Goal: Transaction & Acquisition: Purchase product/service

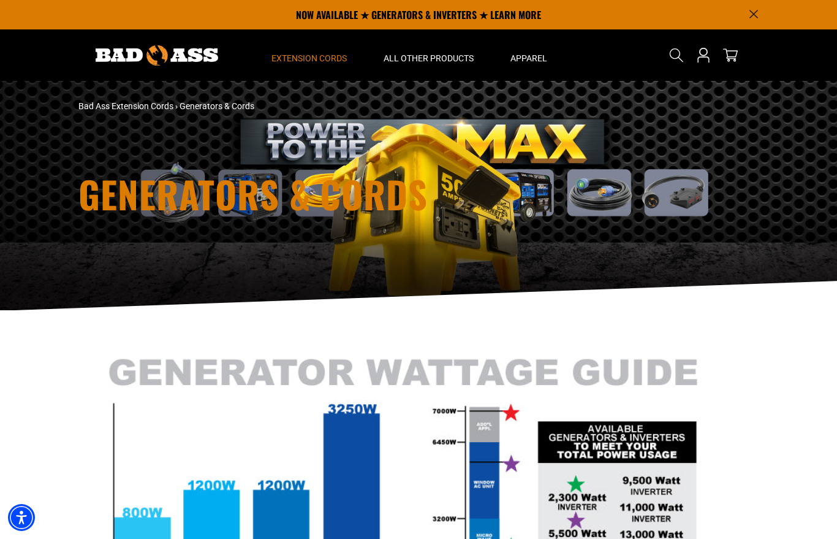
click at [325, 57] on span "Extension Cords" at bounding box center [308, 58] width 75 height 11
click at [308, 53] on span "Extension Cords" at bounding box center [308, 58] width 75 height 11
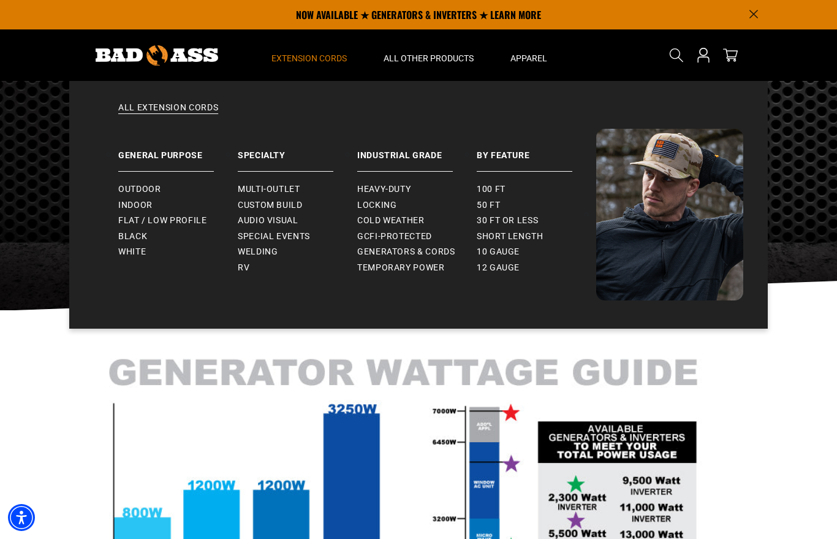
click at [143, 208] on span "Indoor" at bounding box center [135, 205] width 34 height 11
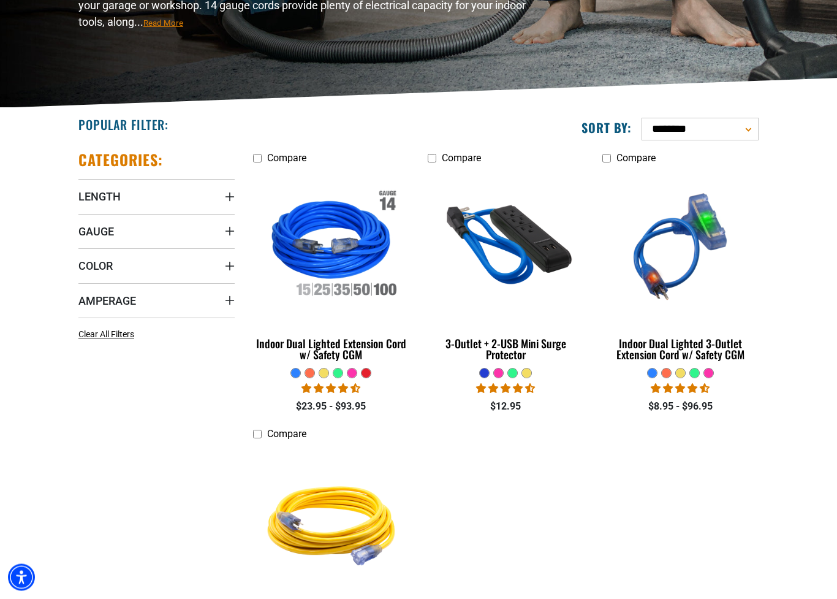
scroll to position [218, 0]
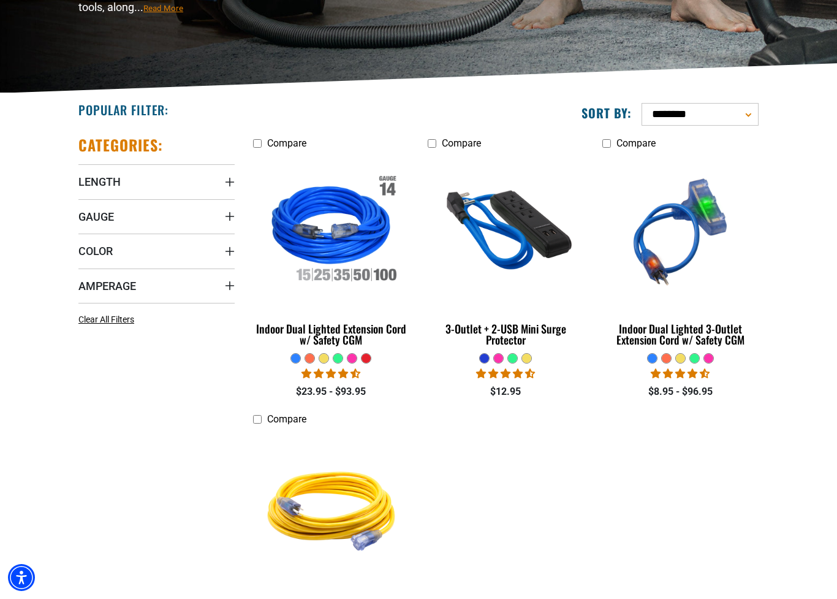
click at [713, 335] on div "Indoor Dual Lighted 3-Outlet Extension Cord w/ Safety CGM" at bounding box center [680, 334] width 156 height 22
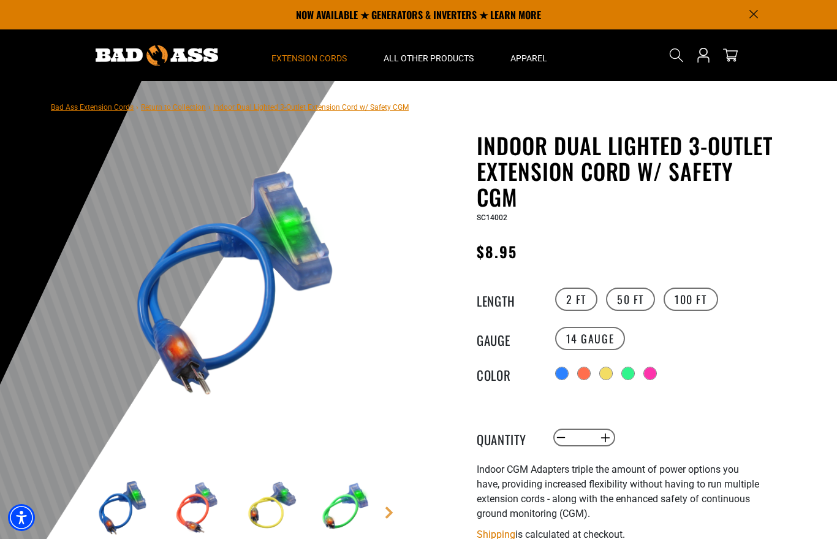
click at [309, 52] on summary "Extension Cords" at bounding box center [309, 54] width 112 height 51
click at [316, 63] on span "Extension Cords" at bounding box center [308, 58] width 75 height 11
click at [312, 61] on span "Extension Cords" at bounding box center [308, 58] width 75 height 11
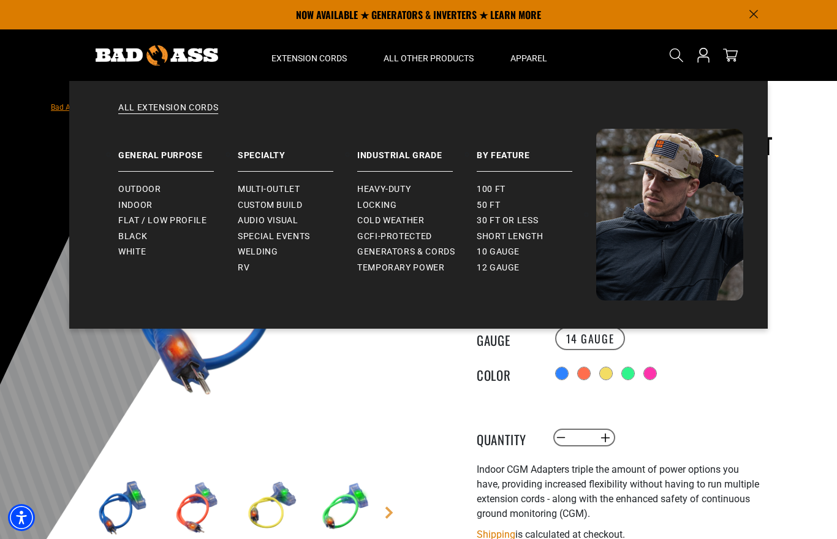
click at [146, 204] on span "Indoor" at bounding box center [135, 205] width 34 height 11
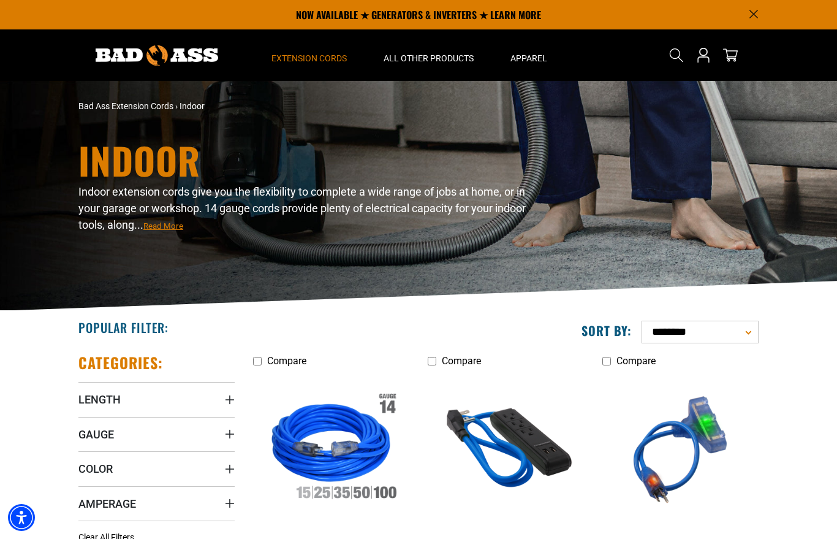
click at [323, 57] on span "Extension Cords" at bounding box center [308, 58] width 75 height 11
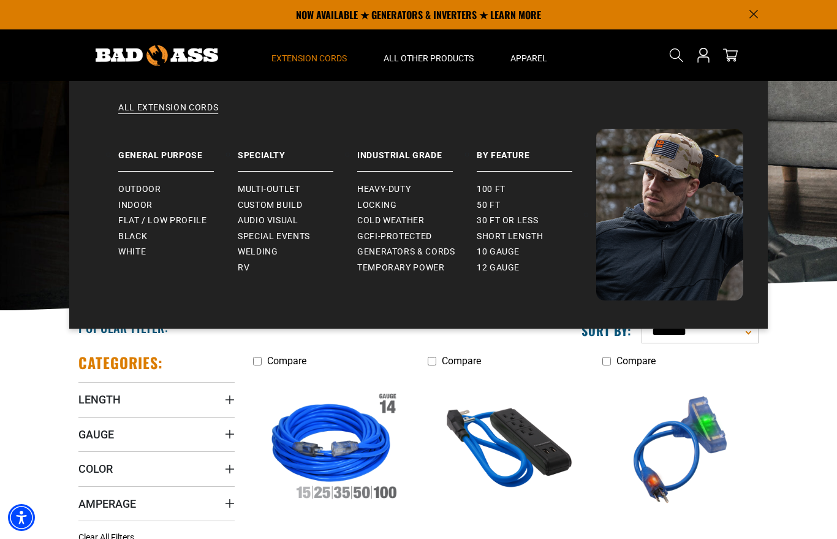
click at [154, 183] on link "Outdoor" at bounding box center [178, 189] width 120 height 16
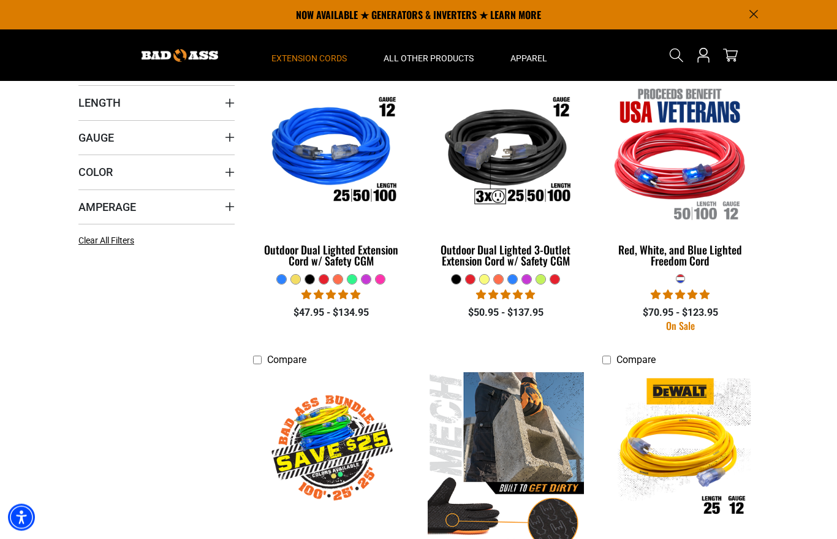
scroll to position [297, 0]
click at [528, 257] on div "Outdoor Dual Lighted 3-Outlet Extension Cord w/ Safety CGM" at bounding box center [506, 255] width 156 height 22
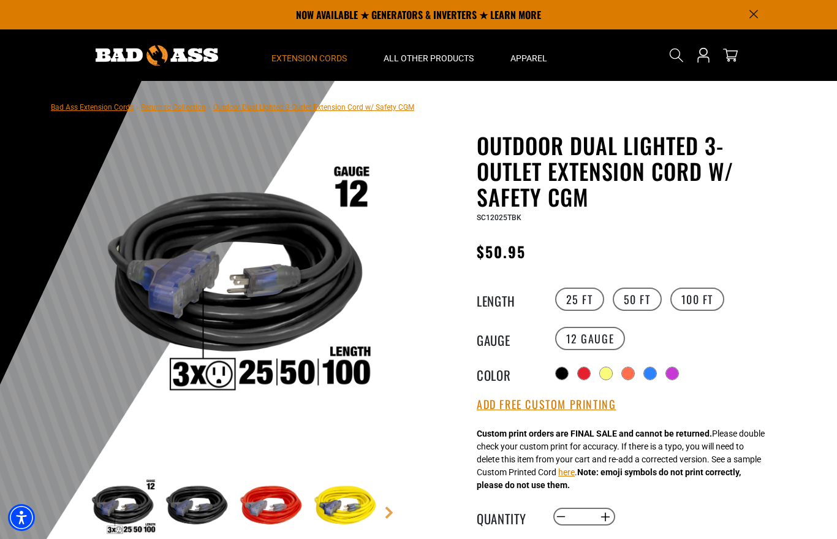
click at [294, 57] on span "Extension Cords" at bounding box center [308, 58] width 75 height 11
click at [319, 61] on span "Extension Cords" at bounding box center [308, 58] width 75 height 11
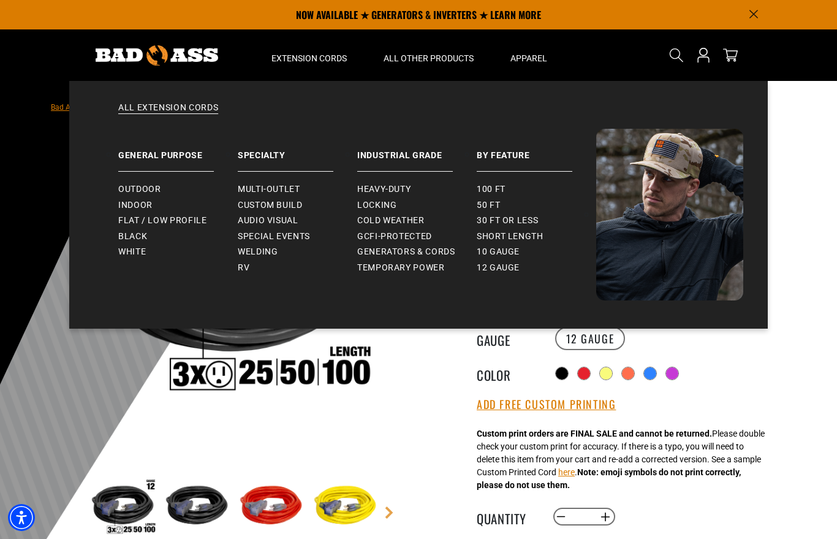
click at [149, 187] on span "Outdoor" at bounding box center [139, 189] width 42 height 11
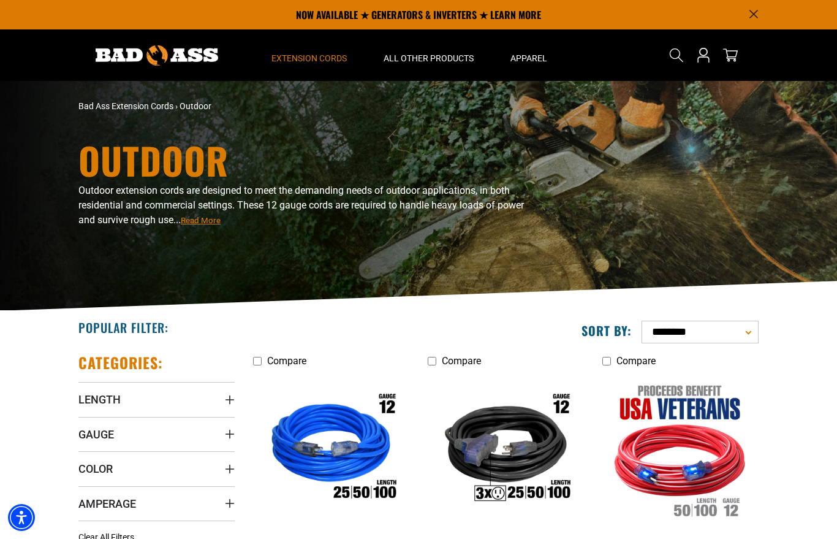
click at [319, 55] on span "Extension Cords" at bounding box center [308, 58] width 75 height 11
click at [313, 66] on div "All Extension Cords General Purpose Outdoor Indoor" at bounding box center [309, 210] width 112 height 288
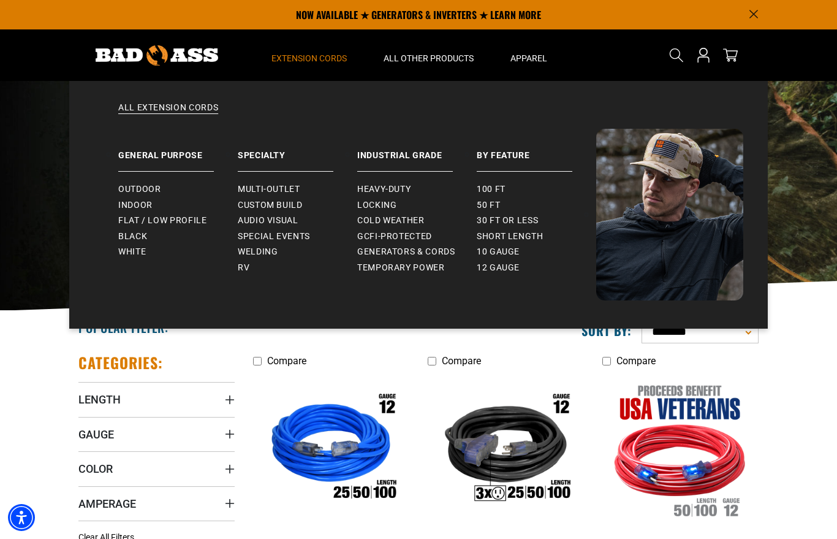
click at [144, 200] on span "Indoor" at bounding box center [135, 205] width 34 height 11
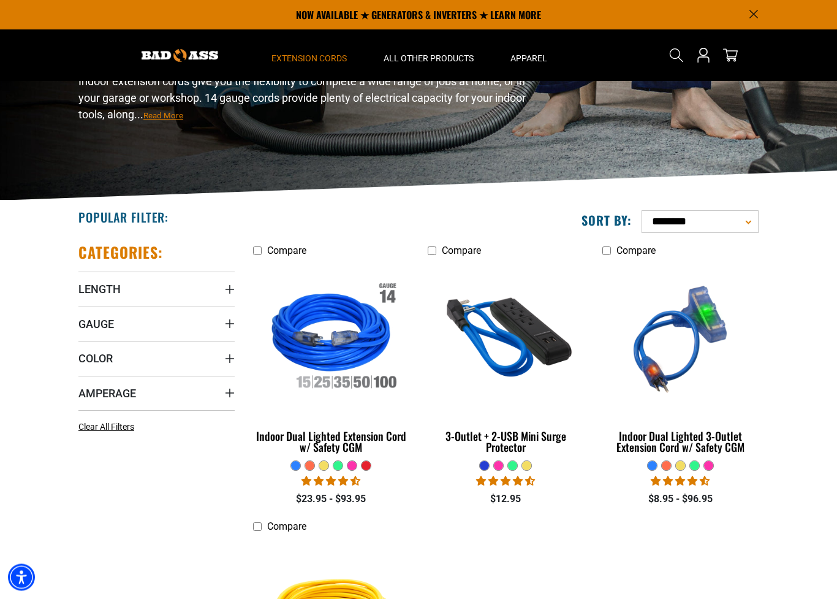
scroll to position [110, 0]
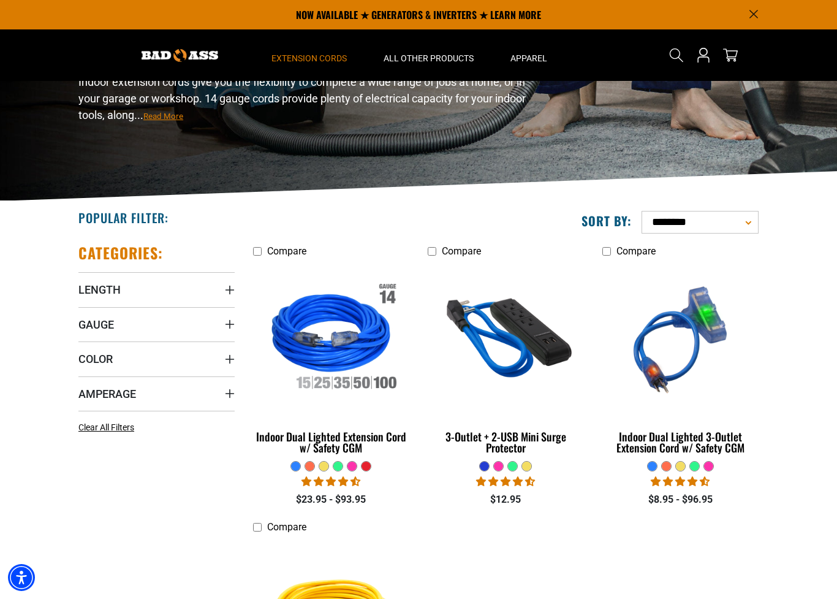
click at [352, 441] on div "Indoor Dual Lighted Extension Cord w/ Safety CGM" at bounding box center [331, 442] width 156 height 22
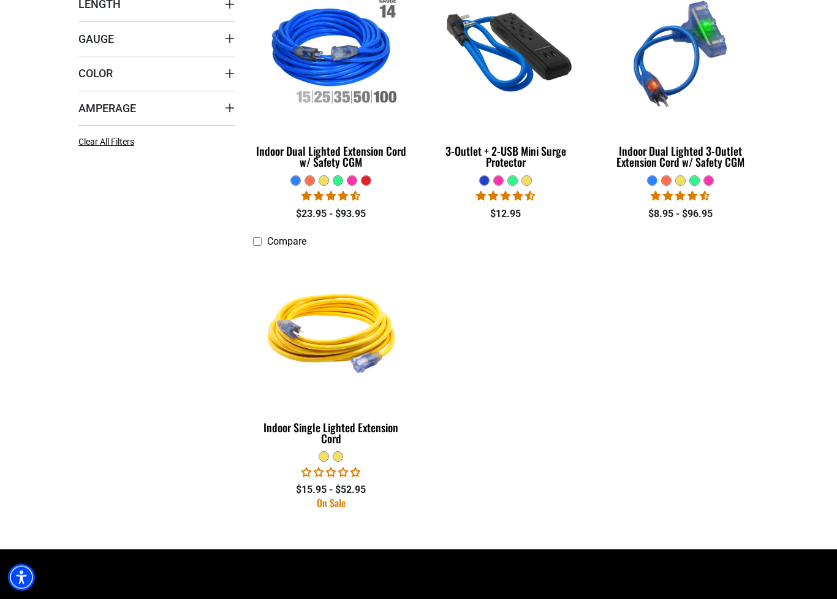
scroll to position [395, 0]
click at [366, 433] on div "Indoor Single Lighted Extension Cord" at bounding box center [331, 433] width 156 height 22
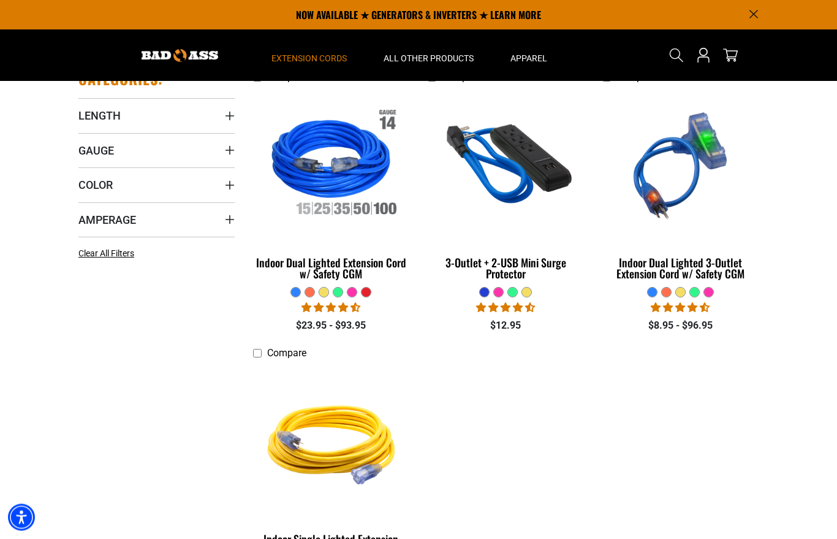
scroll to position [279, 0]
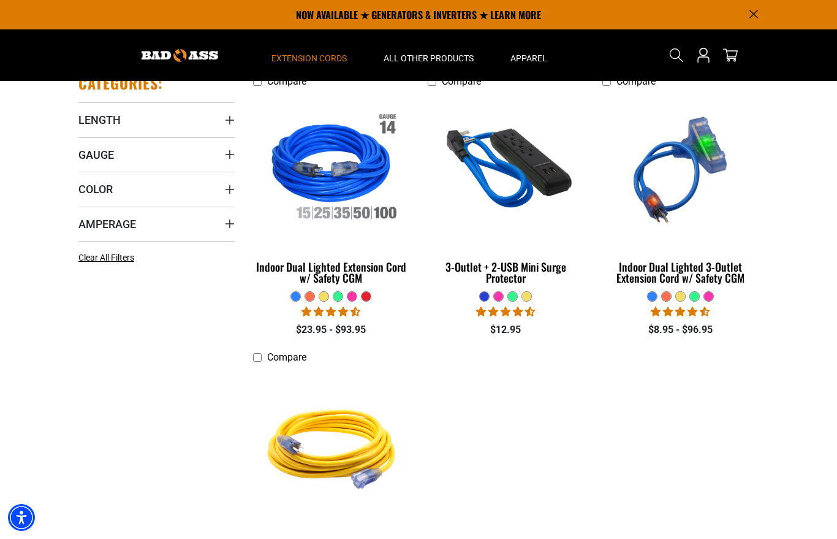
click at [365, 284] on link "Indoor Dual Lighted Extension Cord w/ Safety CGM" at bounding box center [331, 191] width 156 height 197
